Goal: Information Seeking & Learning: Check status

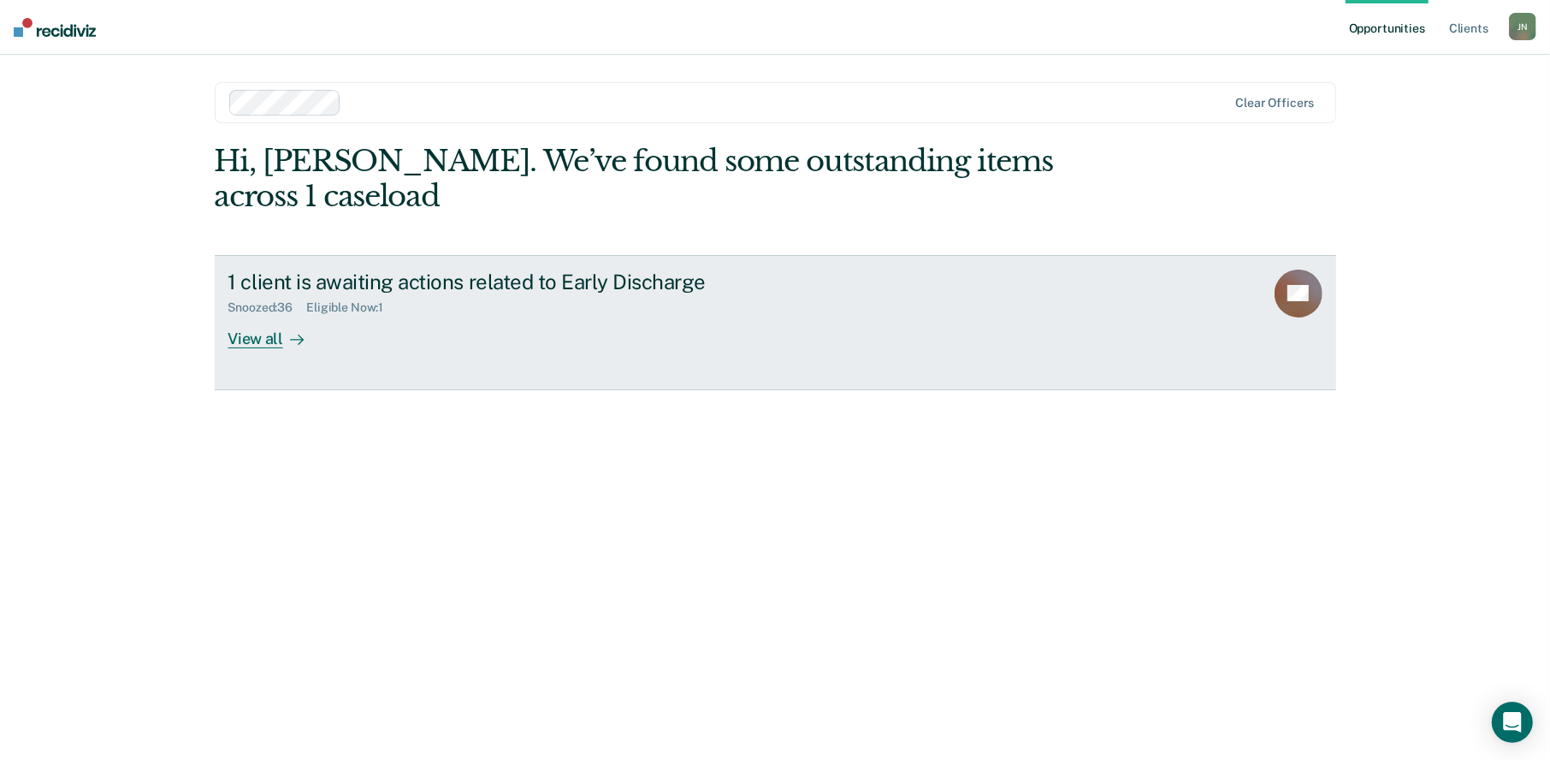
click at [257, 315] on div "View all" at bounding box center [276, 331] width 96 height 33
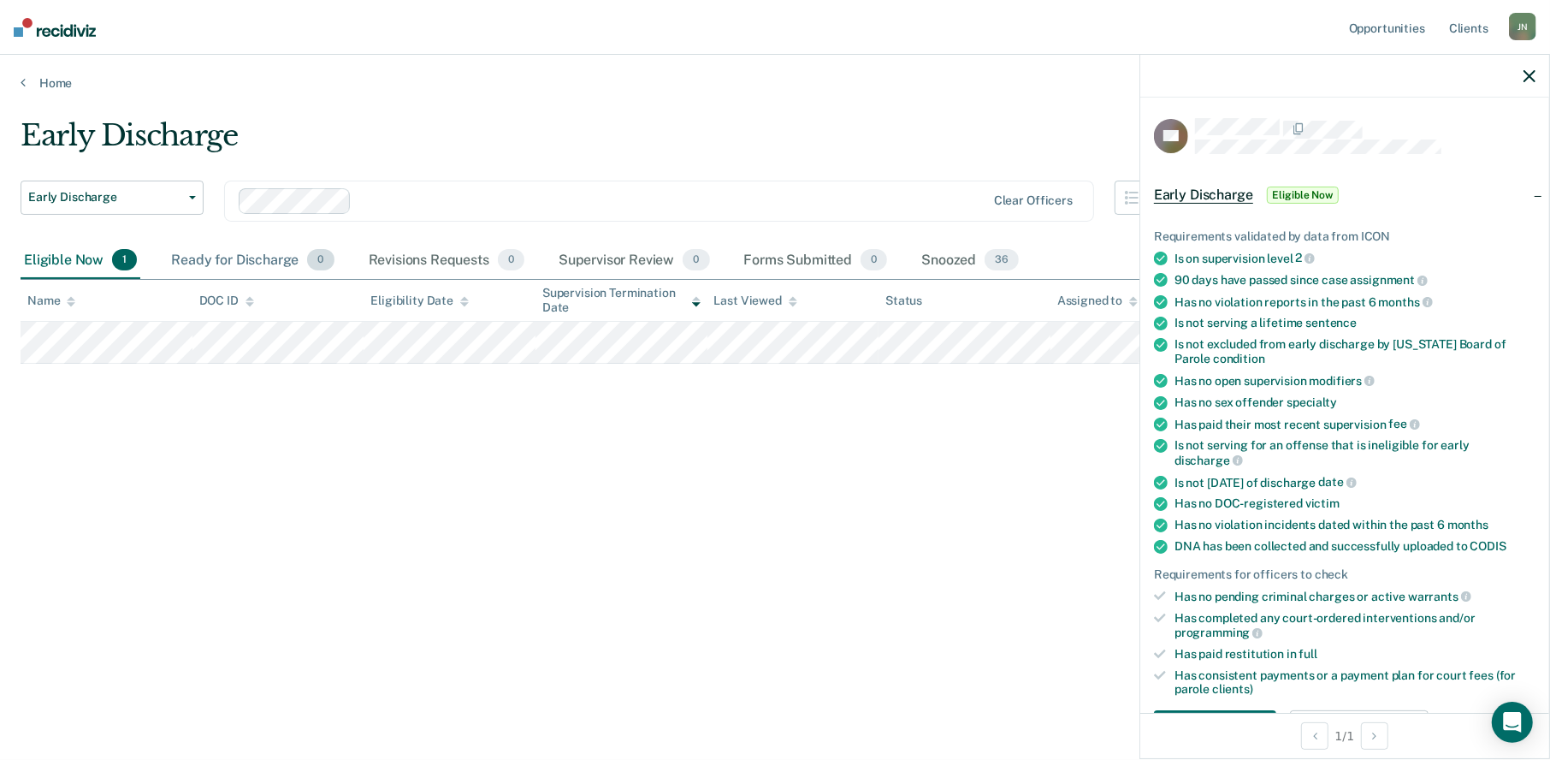
click at [234, 257] on div "Ready for Discharge 0" at bounding box center [252, 261] width 169 height 38
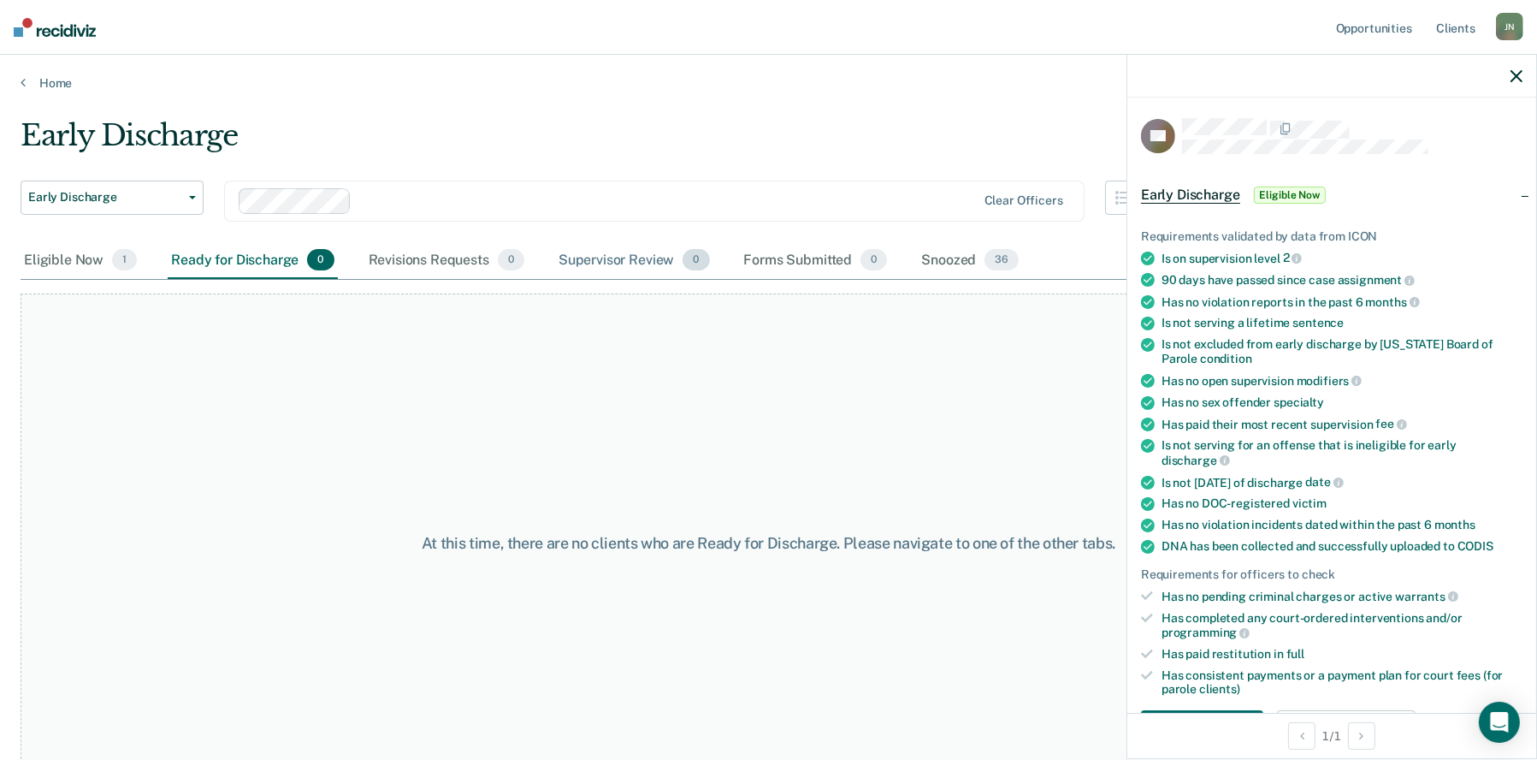
click at [612, 256] on div "Supervisor Review 0" at bounding box center [634, 261] width 158 height 38
click at [775, 262] on div "Forms Submitted 0" at bounding box center [816, 261] width 151 height 38
click at [955, 257] on div "Snoozed 36" at bounding box center [970, 261] width 104 height 38
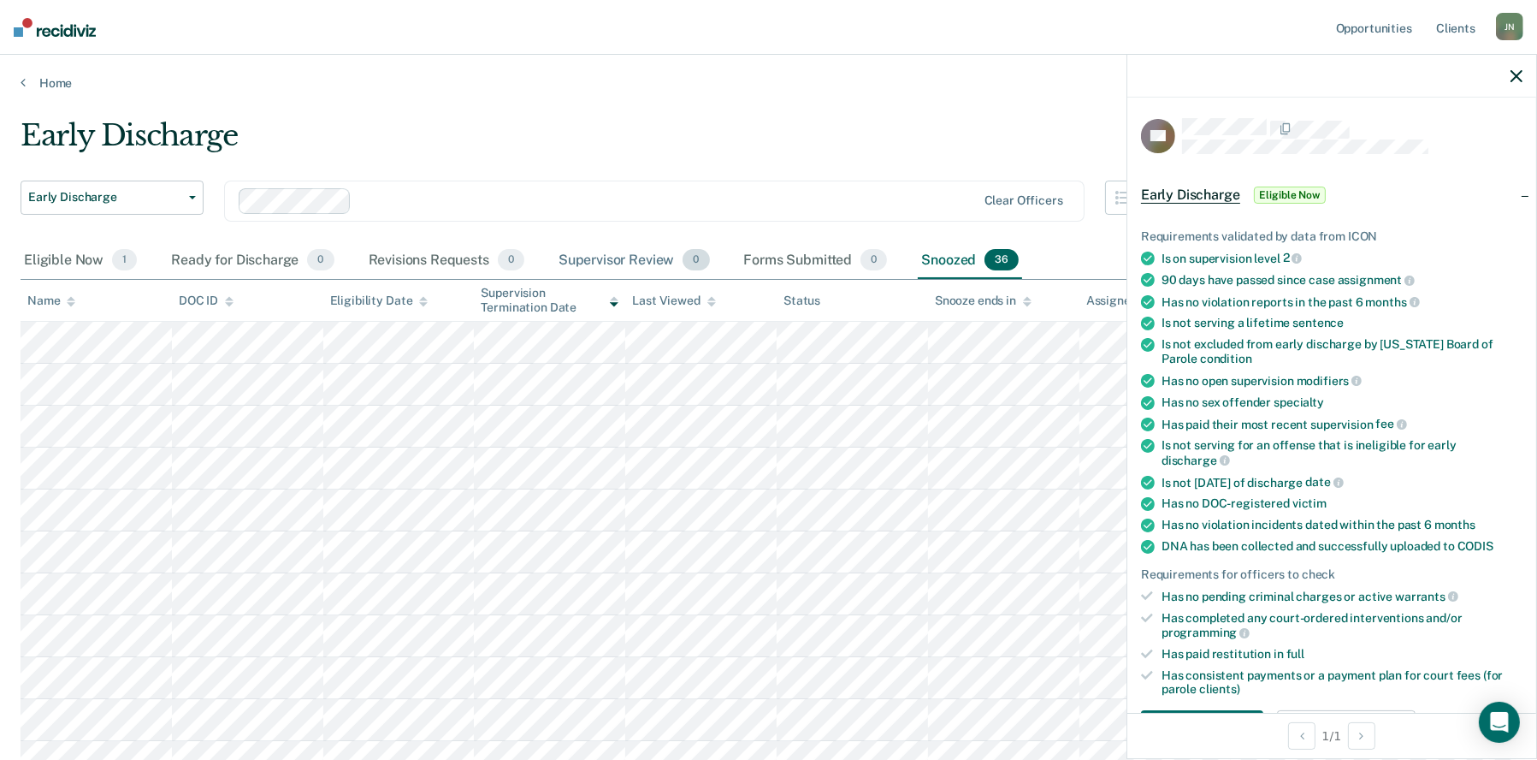
click at [643, 263] on div "Supervisor Review 0" at bounding box center [634, 261] width 158 height 38
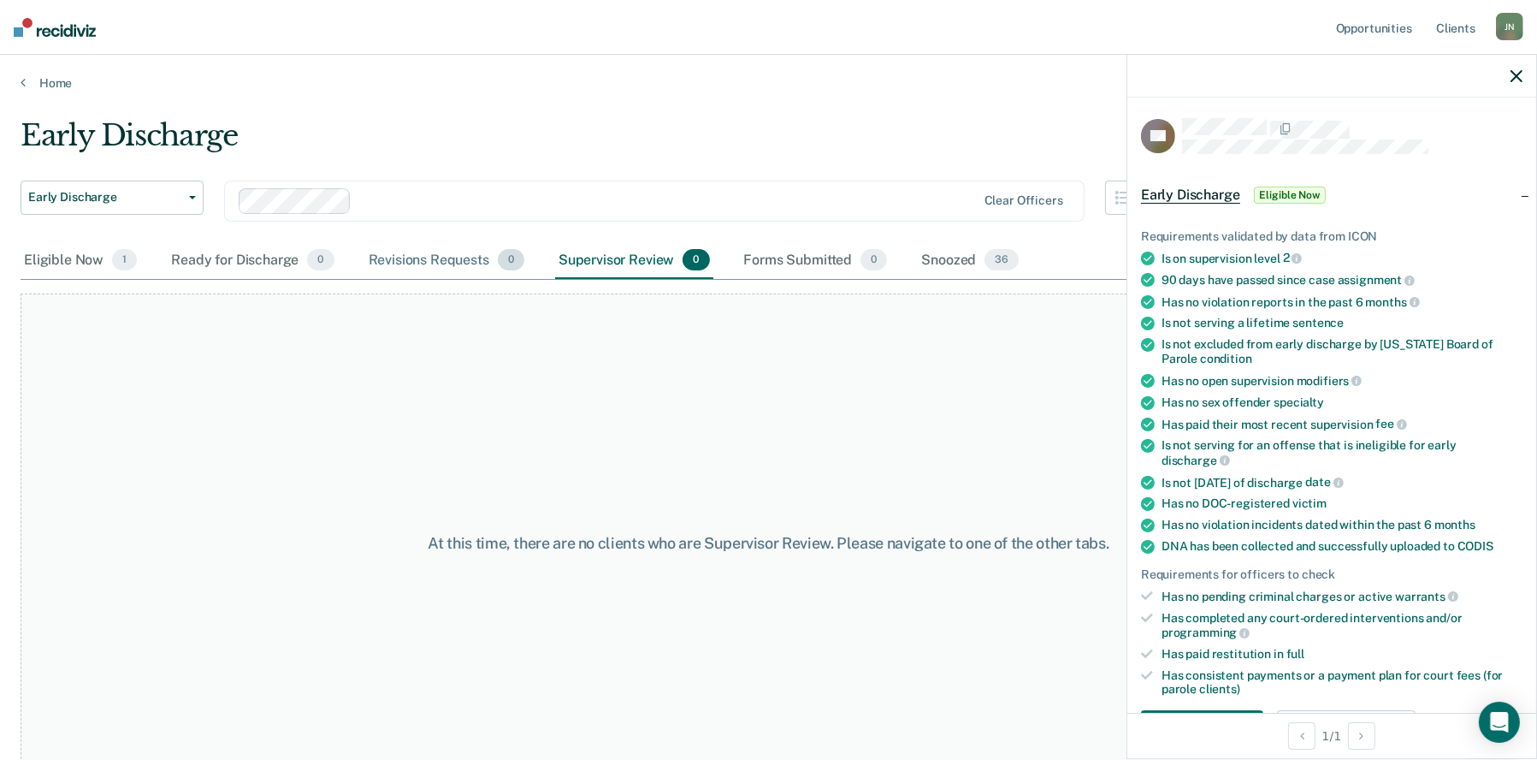
click at [400, 259] on div "Revisions Requests 0" at bounding box center [446, 261] width 163 height 38
click at [230, 260] on div "Ready for Discharge 0" at bounding box center [252, 261] width 169 height 38
click at [67, 269] on div "Eligible Now 1" at bounding box center [81, 261] width 120 height 38
